Goal: Information Seeking & Learning: Learn about a topic

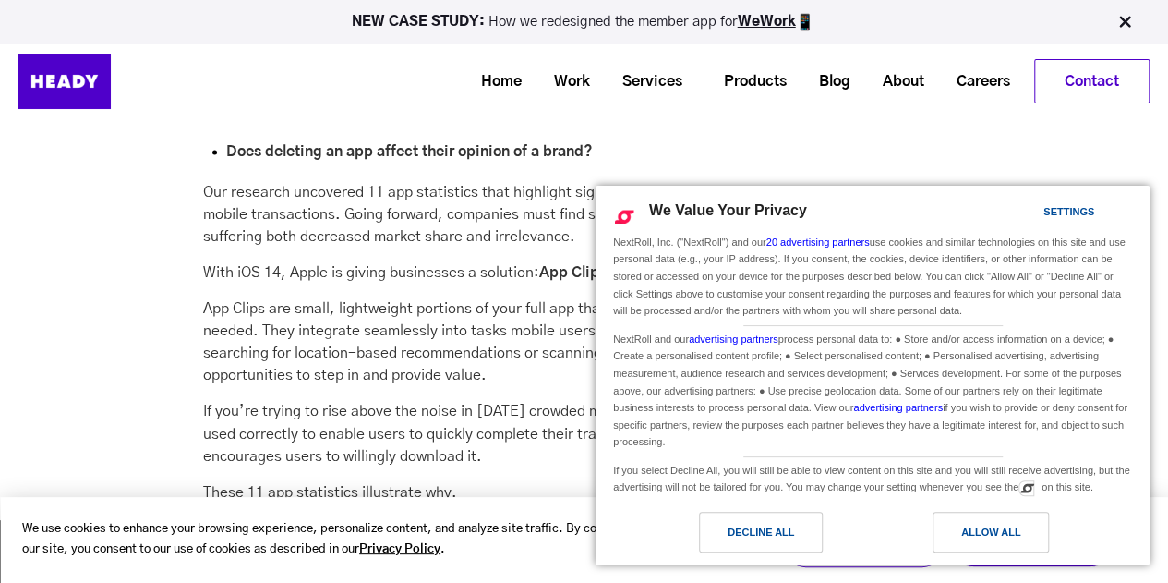
scroll to position [2518, 0]
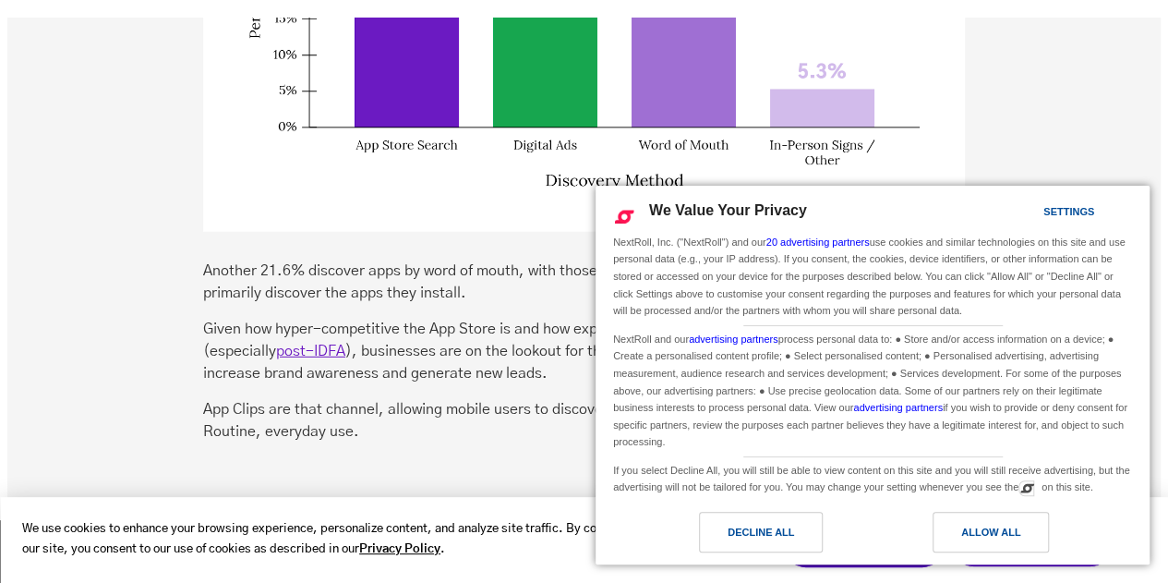
click at [808, 539] on div "Decline All" at bounding box center [761, 532] width 124 height 41
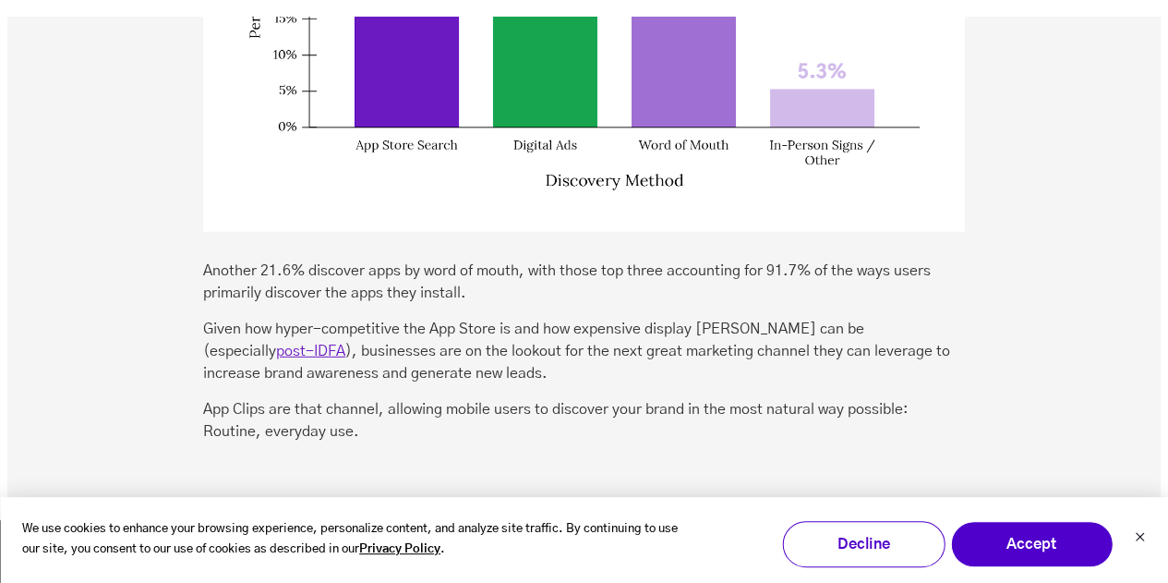
click at [844, 340] on p "Given how hyper-competitive the App Store is and how expensive display [PERSON_…" at bounding box center [584, 351] width 762 height 66
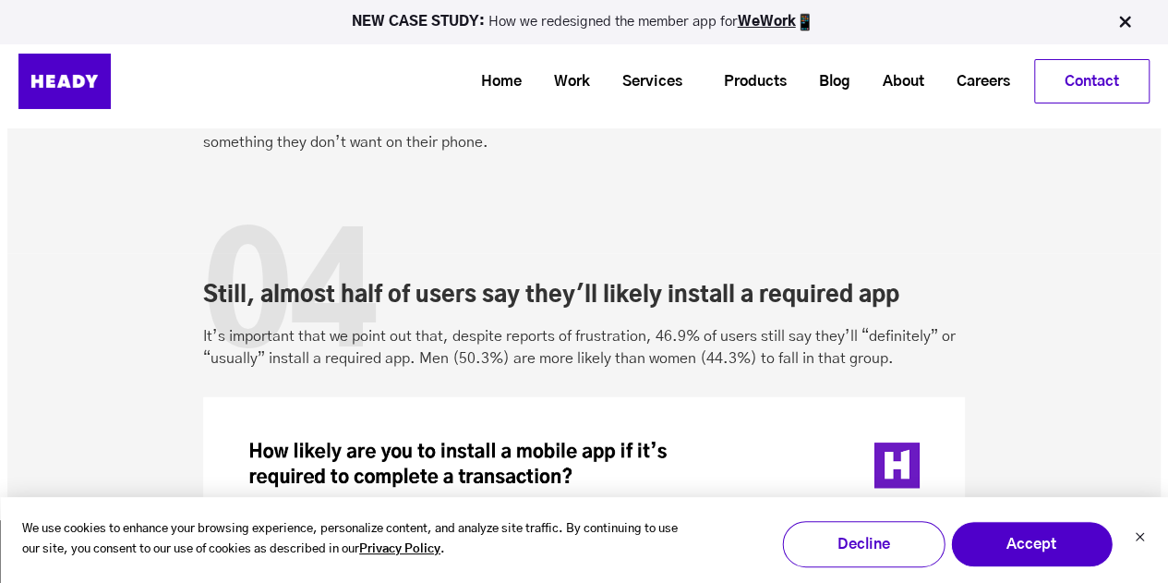
scroll to position [5819, 0]
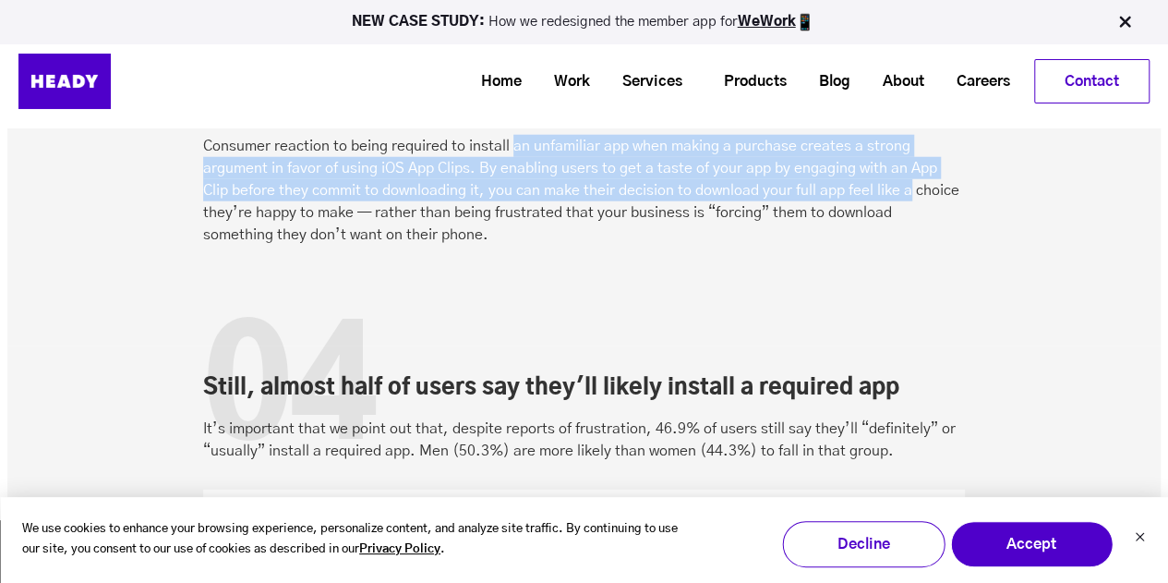
drag, startPoint x: 511, startPoint y: 149, endPoint x: 879, endPoint y: 197, distance: 371.6
click at [879, 197] on p "Consumer reaction to being required to install an unfamiliar app when making a …" at bounding box center [584, 190] width 762 height 111
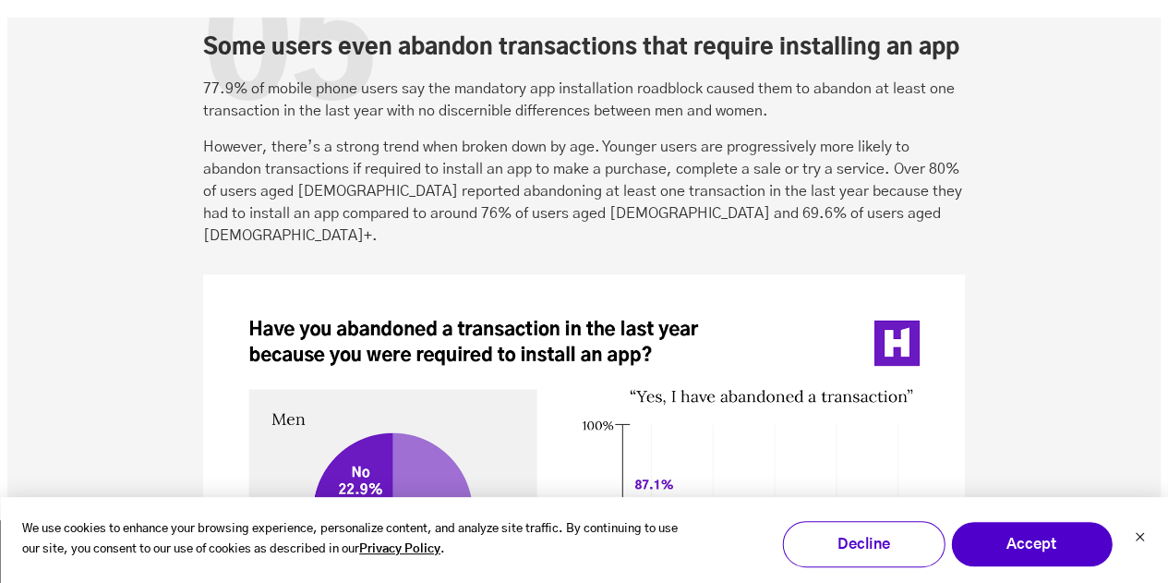
scroll to position [6835, 0]
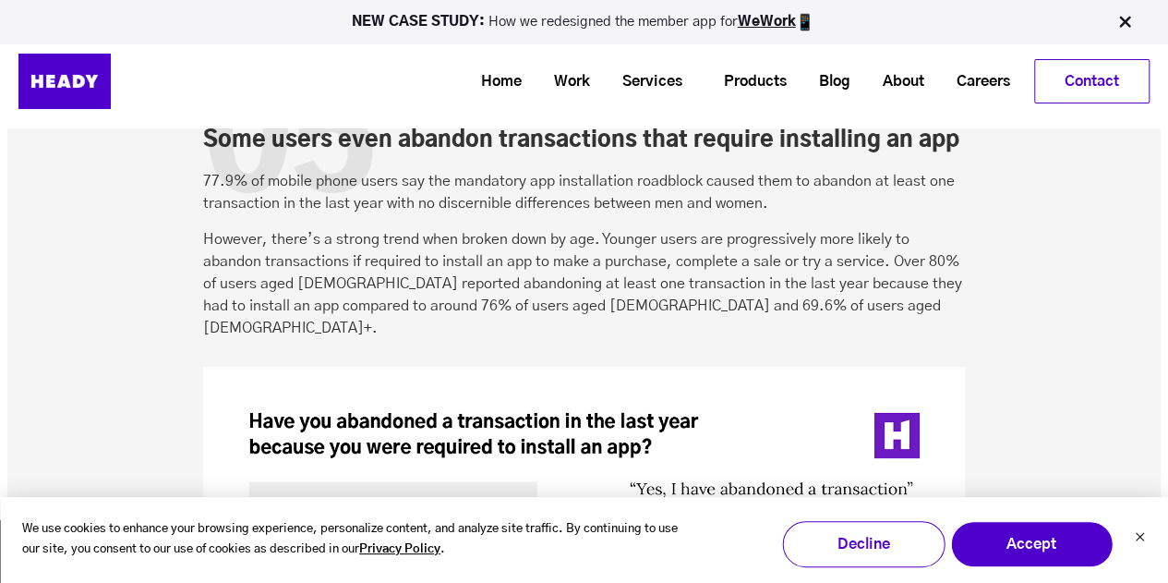
drag, startPoint x: 204, startPoint y: 182, endPoint x: 803, endPoint y: 198, distance: 598.7
click at [805, 201] on p "77.9% of mobile phone users say the mandatory app installation roadblock caused…" at bounding box center [584, 192] width 762 height 44
drag, startPoint x: 204, startPoint y: 183, endPoint x: 357, endPoint y: 196, distance: 152.9
click at [355, 189] on div "05" at bounding box center [289, 146] width 172 height 192
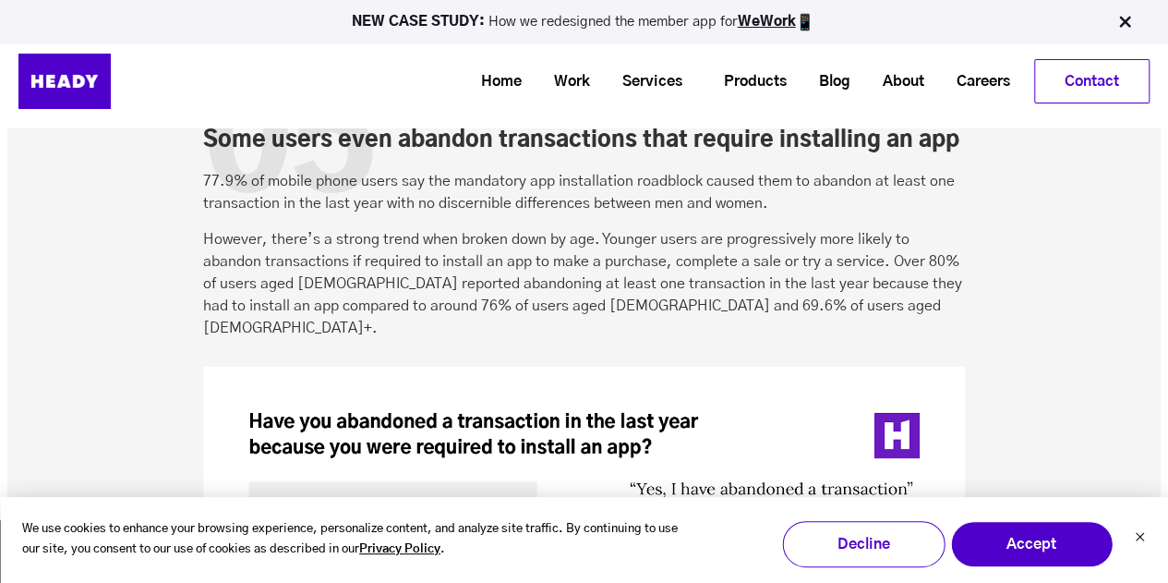
click at [357, 197] on div "05" at bounding box center [289, 146] width 172 height 192
drag, startPoint x: 376, startPoint y: 206, endPoint x: 216, endPoint y: 189, distance: 160.6
copy div "05 Some users even abandon transactions that require installing an app 77.9% of…"
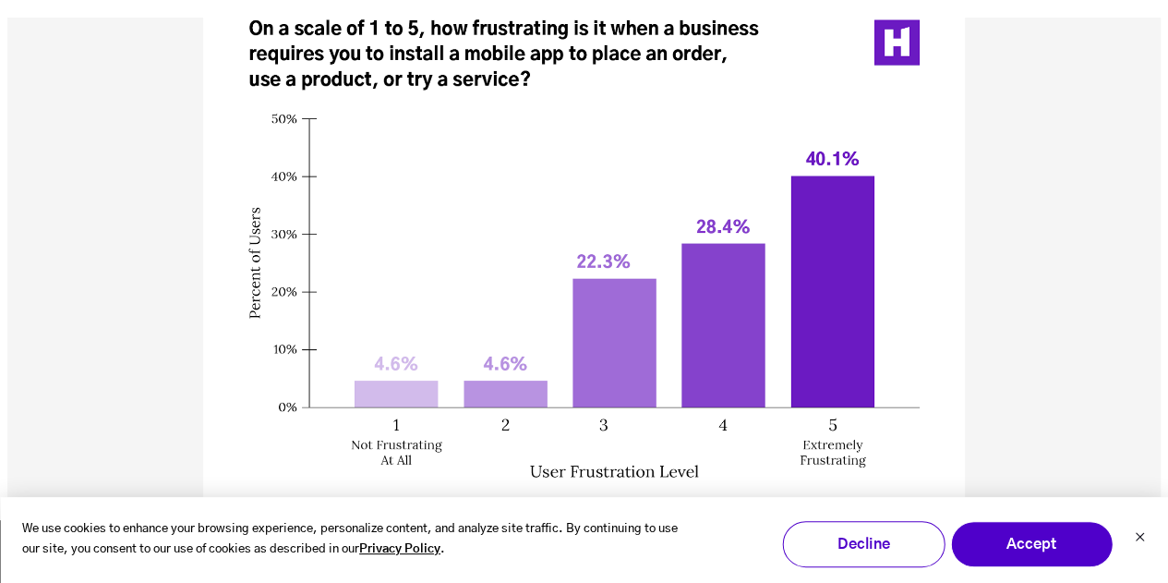
scroll to position [5449, 0]
